Goal: Information Seeking & Learning: Check status

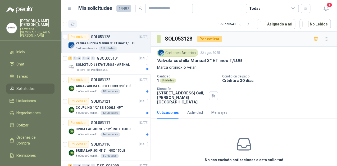
click at [70, 24] on button "button" at bounding box center [72, 24] width 8 height 8
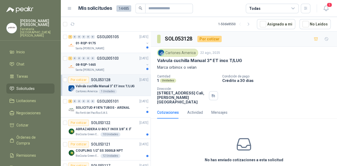
click at [99, 62] on div "08-RQP-1465" at bounding box center [110, 64] width 69 height 6
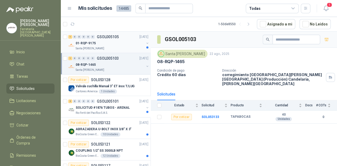
click at [94, 41] on p "01-RQP-9175" at bounding box center [86, 43] width 20 height 5
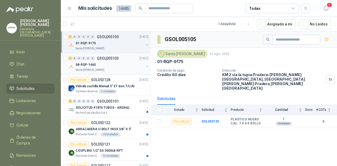
click at [95, 64] on div "08-RQP-1465" at bounding box center [110, 64] width 69 height 6
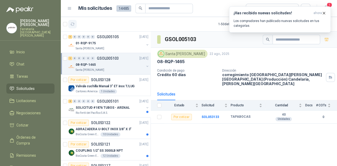
click at [74, 24] on icon "button" at bounding box center [72, 24] width 4 height 4
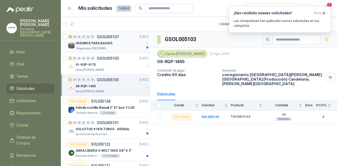
click at [88, 46] on div "INSUMOS PARA BASSIS" at bounding box center [110, 43] width 69 height 6
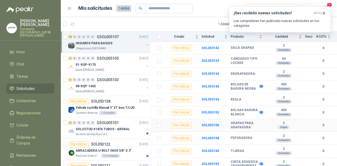
scroll to position [71, 0]
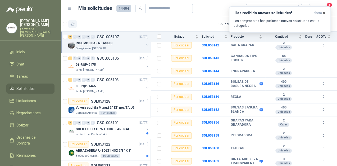
click at [75, 23] on button "button" at bounding box center [72, 24] width 8 height 8
click at [322, 15] on icon "button" at bounding box center [324, 13] width 4 height 4
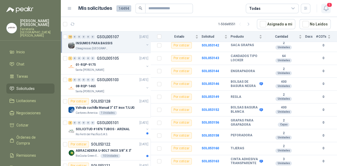
click at [328, 11] on icon "button" at bounding box center [326, 8] width 7 height 7
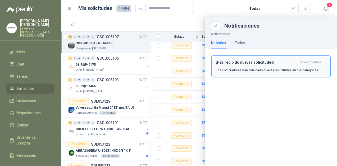
click at [247, 70] on p "Los compradores han publicado nuevas solicitudes en tus categorías." at bounding box center [267, 70] width 103 height 5
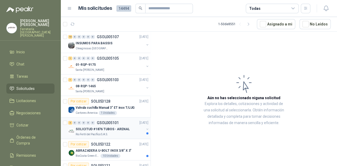
click at [105, 130] on p "SOLICITUD #1876 TUBOS - ARENAL" at bounding box center [103, 128] width 54 height 5
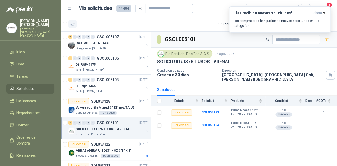
click at [72, 22] on icon "button" at bounding box center [72, 24] width 4 height 4
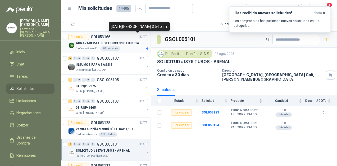
click at [139, 39] on p "[DATE]" at bounding box center [143, 36] width 9 height 5
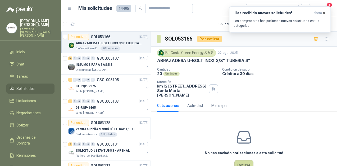
click at [110, 41] on p "ABRAZADERA U-BOLT INOX 3/8" TUBERIA 4"" at bounding box center [109, 43] width 66 height 5
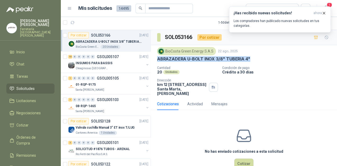
drag, startPoint x: 251, startPoint y: 57, endPoint x: 156, endPoint y: 59, distance: 94.8
click at [156, 59] on div "BioCosta [PERSON_NAME] Energy S.A.S [DATE] ABRAZADERA U-BOLT INOX 3/8" TUBERIA …" at bounding box center [244, 71] width 186 height 53
copy p "ABRAZADERA U-BOLT INOX 3/8" TUBERIA 4""
click at [72, 22] on icon "button" at bounding box center [72, 22] width 4 height 4
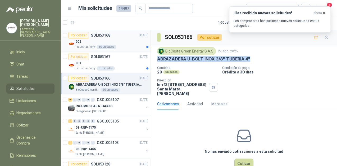
click at [107, 42] on div "002" at bounding box center [112, 41] width 73 height 6
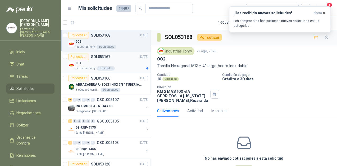
click at [94, 60] on div "001" at bounding box center [112, 63] width 73 height 6
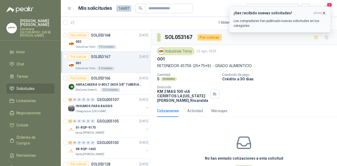
click at [323, 13] on icon "button" at bounding box center [324, 13] width 4 height 4
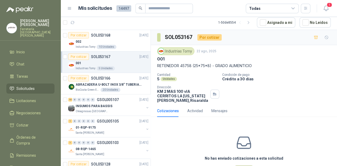
click at [163, 48] on img at bounding box center [161, 51] width 6 height 6
